Goal: Information Seeking & Learning: Learn about a topic

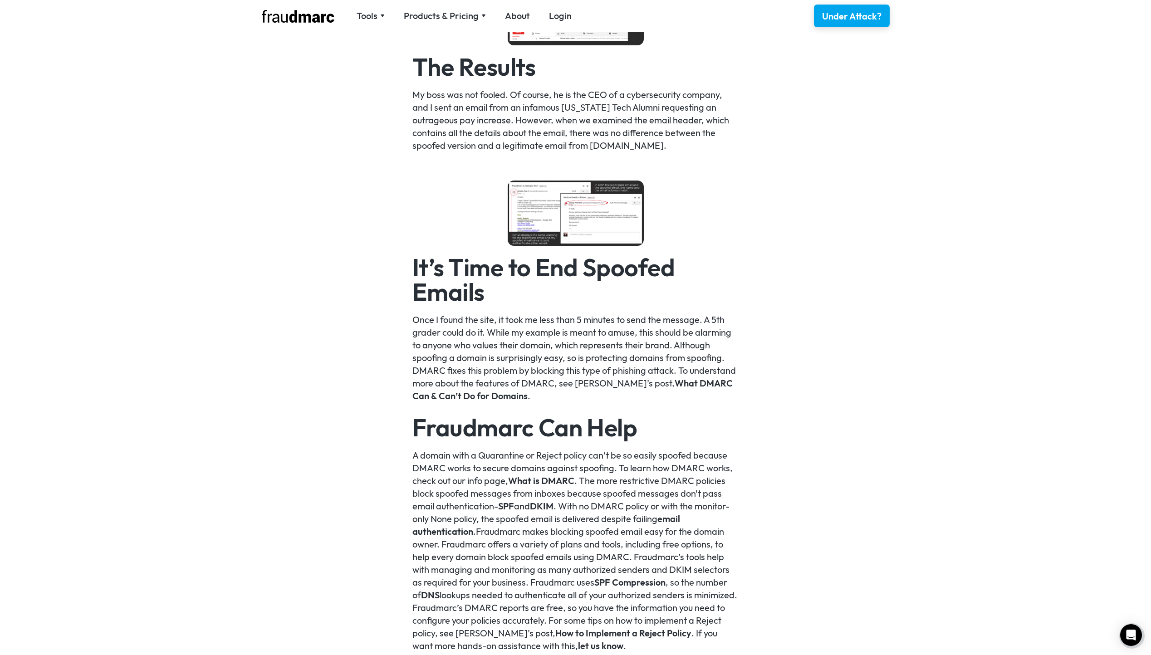
scroll to position [1814, 0]
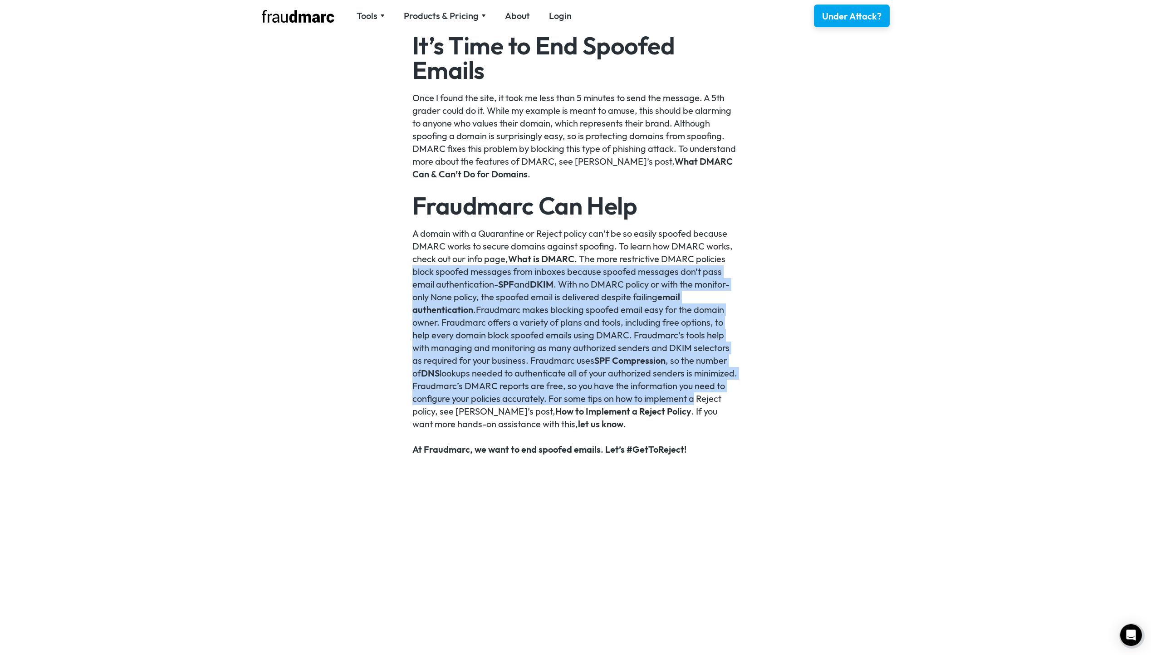
drag, startPoint x: 406, startPoint y: 288, endPoint x: 401, endPoint y: 412, distance: 123.9
drag, startPoint x: 401, startPoint y: 412, endPoint x: 393, endPoint y: 402, distance: 12.6
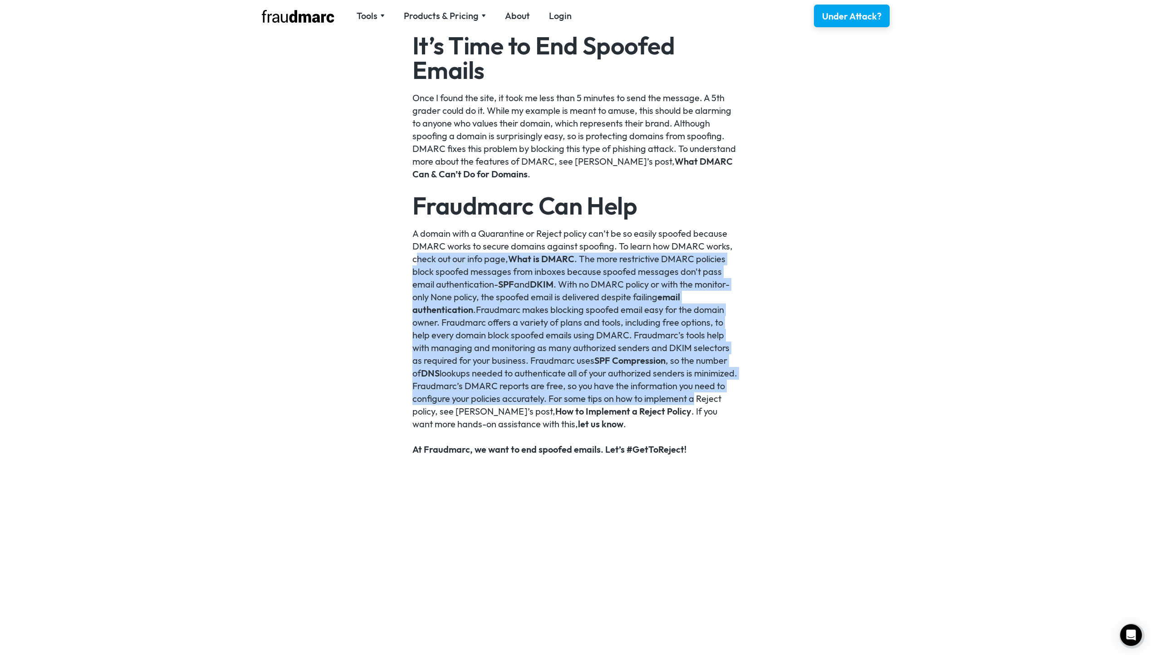
drag, startPoint x: 376, startPoint y: 415, endPoint x: 372, endPoint y: 264, distance: 150.6
drag, startPoint x: 359, startPoint y: 259, endPoint x: 347, endPoint y: 416, distance: 157.4
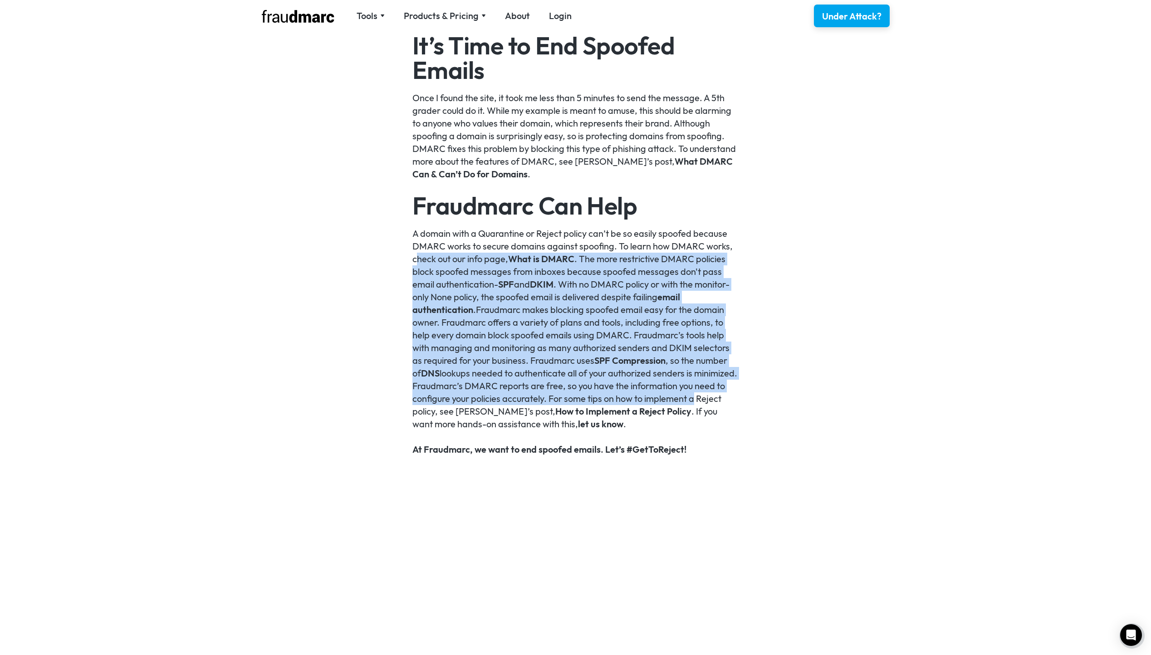
drag, startPoint x: 347, startPoint y: 416, endPoint x: 393, endPoint y: 404, distance: 46.9
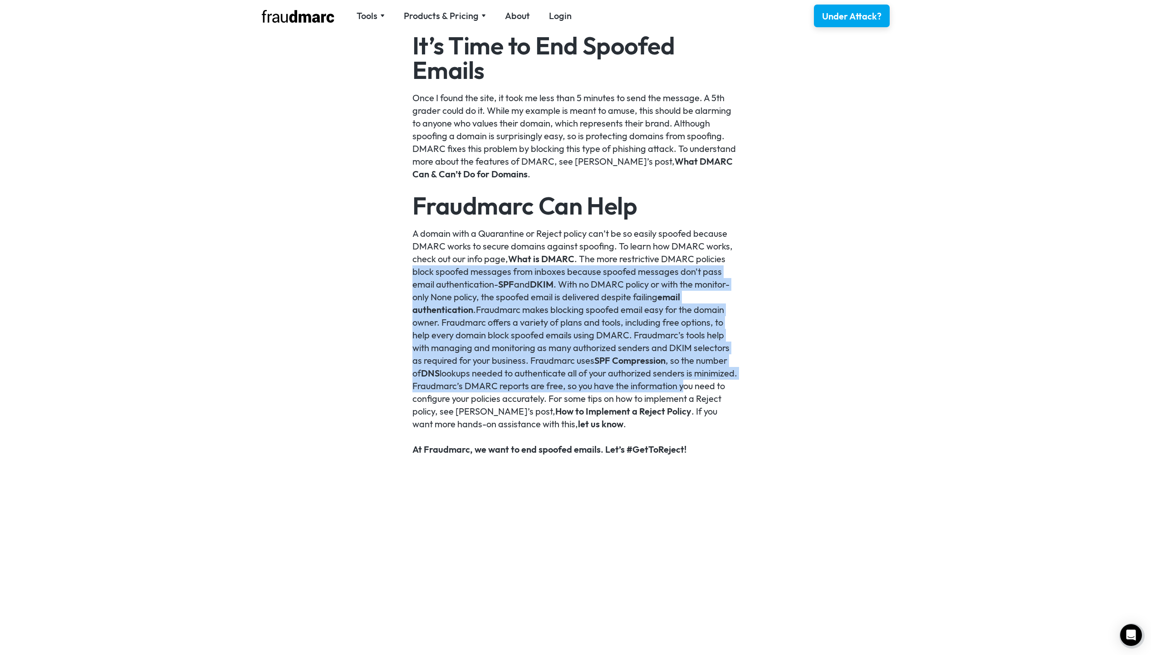
drag, startPoint x: 396, startPoint y: 394, endPoint x: 391, endPoint y: 274, distance: 119.4
drag, startPoint x: 391, startPoint y: 274, endPoint x: 374, endPoint y: 301, distance: 31.6
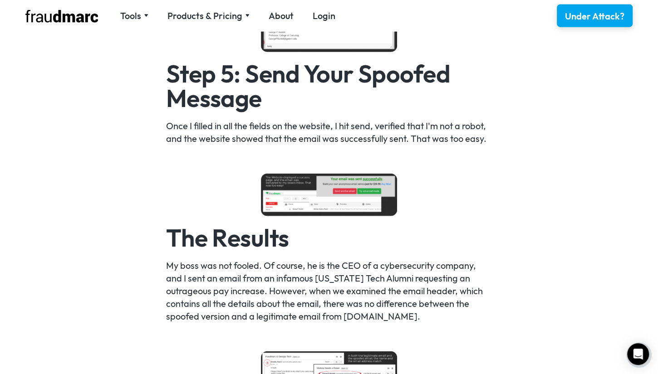
scroll to position [1438, 0]
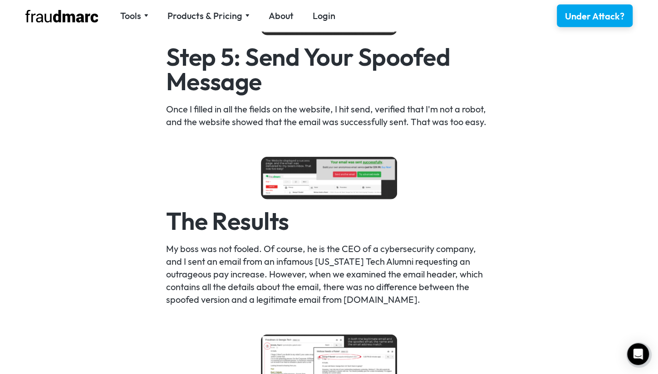
click at [328, 182] on img at bounding box center [329, 178] width 136 height 43
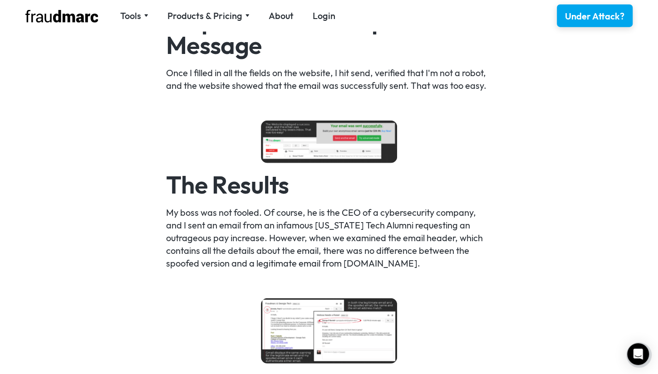
scroll to position [1620, 0]
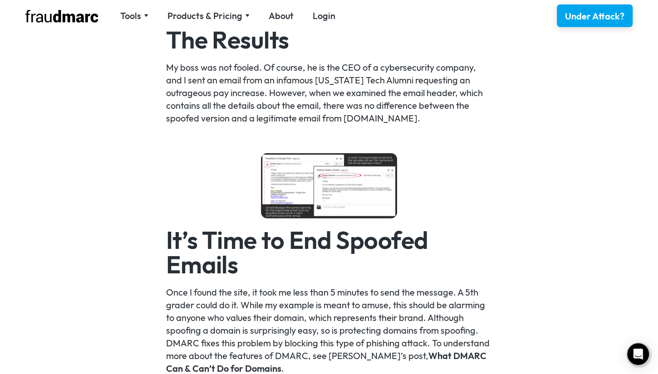
click at [327, 177] on img at bounding box center [329, 185] width 136 height 65
drag, startPoint x: 328, startPoint y: 191, endPoint x: 329, endPoint y: 181, distance: 10.5
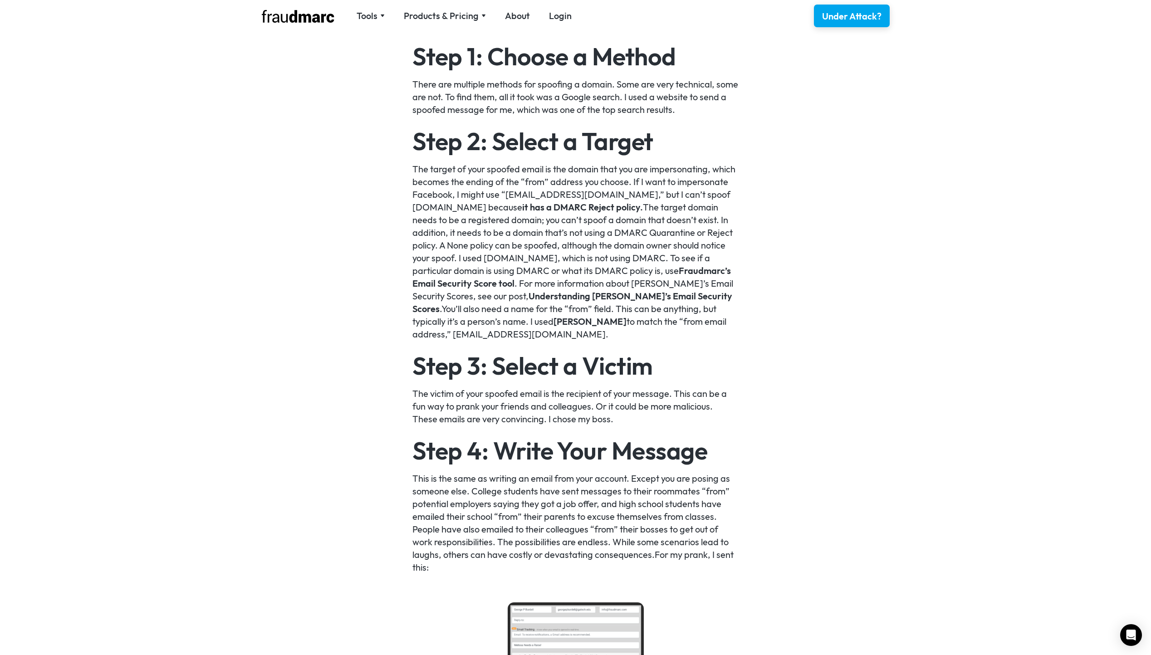
scroll to position [722, 0]
